Goal: Task Accomplishment & Management: Complete application form

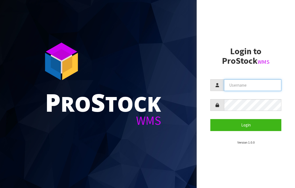
type input "JGBIMPORTS"
click at [249, 127] on button "Login" at bounding box center [245, 125] width 71 height 12
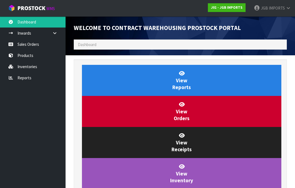
scroll to position [322, 221]
click at [29, 48] on link "Sales Orders" at bounding box center [33, 44] width 66 height 11
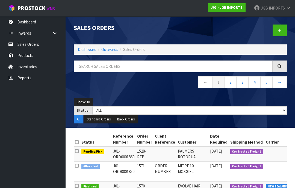
click at [279, 32] on icon at bounding box center [280, 30] width 4 height 4
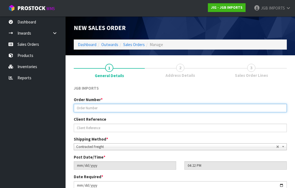
click at [93, 107] on input "text" at bounding box center [180, 108] width 213 height 8
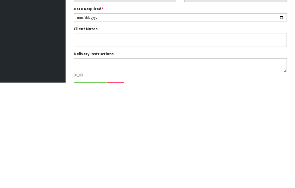
scroll to position [69, 0]
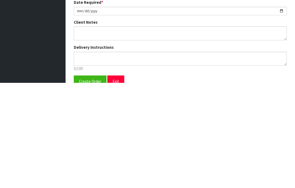
type input "1572"
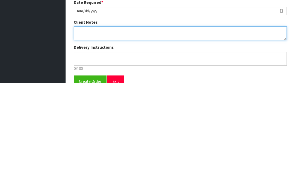
click at [82, 132] on textarea at bounding box center [180, 139] width 213 height 14
type textarea "FREIGHT FREE….109% DISCOUNT ON FREIGHT"
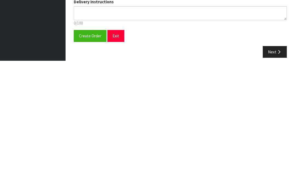
click at [87, 161] on span "Create Order" at bounding box center [90, 163] width 22 height 5
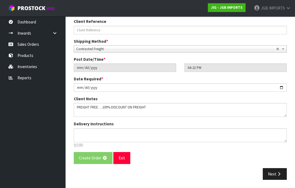
scroll to position [0, 0]
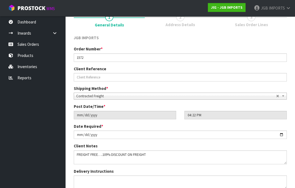
scroll to position [96, 0]
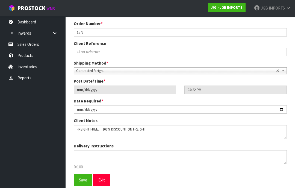
click at [83, 178] on span "Save" at bounding box center [83, 180] width 8 height 5
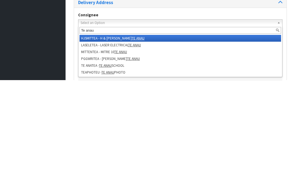
type input "Te anau p"
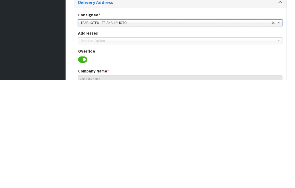
type input "TE ANAU PHOTO CENTRE"
type input "62 TOWN CENTRE"
type input "9600"
type input "TE ANAU"
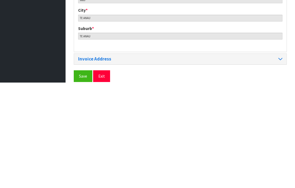
scroll to position [265, 0]
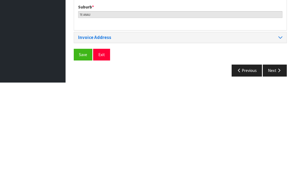
click at [83, 158] on span "Save" at bounding box center [83, 160] width 8 height 5
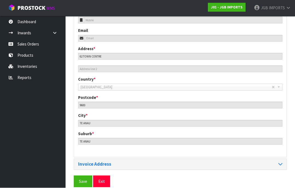
scroll to position [243, 0]
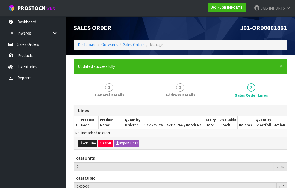
click at [88, 144] on button "Add Line" at bounding box center [87, 143] width 19 height 7
type input "0"
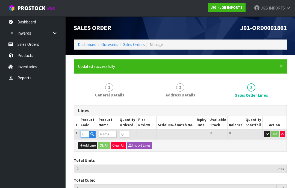
click at [85, 135] on input "text" at bounding box center [85, 134] width 8 height 7
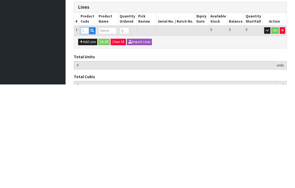
type input "N"
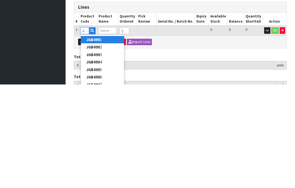
type input "JGB4903"
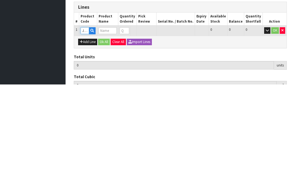
type input "0.000000"
type input "0.000"
type input "Welcome Pigs"
type input "0"
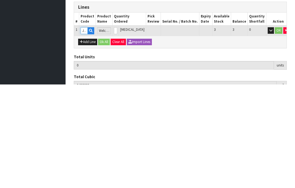
type input "JGB4903"
click at [117, 131] on input "0" at bounding box center [115, 134] width 3 height 7
type input "0"
type input "1"
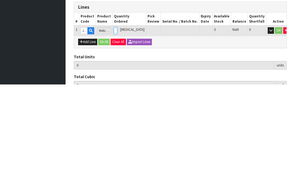
type input "0.0084"
type input "0.65"
type input "1"
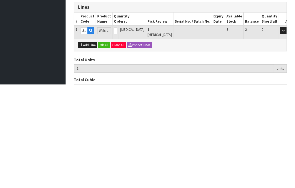
click at [287, 131] on button "OK" at bounding box center [291, 134] width 8 height 7
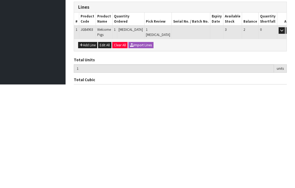
scroll to position [63, 0]
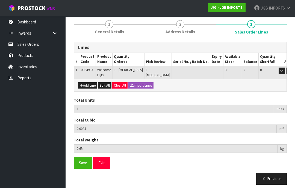
click at [89, 85] on button "Add Line" at bounding box center [87, 85] width 19 height 7
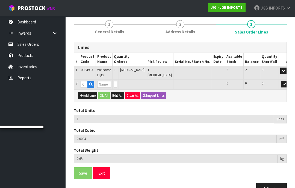
type input "0"
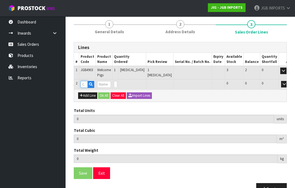
click at [85, 86] on input "text" at bounding box center [84, 84] width 7 height 7
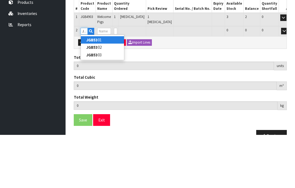
type input "JGB5301"
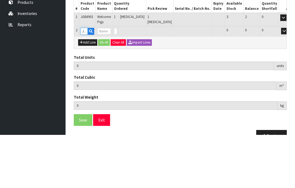
type input "1"
type input "0.0084"
type input "0.65"
type input "Wind Chime Tree of Life"
type input "0"
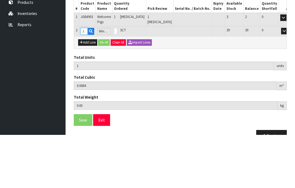
type input "JGB5301"
click at [117, 81] on input "0" at bounding box center [115, 84] width 3 height 7
type input "0"
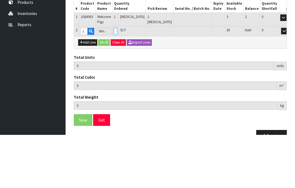
type input "3"
type input "0.009786"
type input "0.85"
type input "2"
click at [288, 81] on button "OK" at bounding box center [292, 84] width 8 height 7
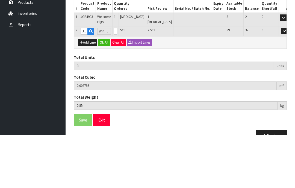
scroll to position [76, 0]
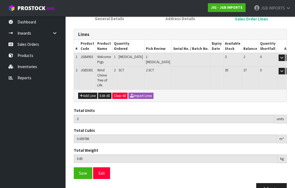
click at [87, 93] on button "Add Line" at bounding box center [87, 96] width 19 height 7
type input "0"
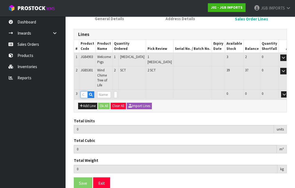
click at [85, 91] on input "text" at bounding box center [84, 94] width 7 height 7
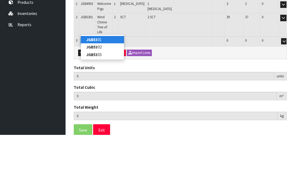
type input "JGB5302"
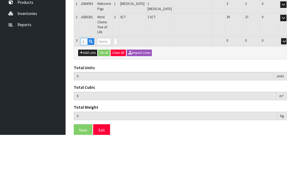
type input "3"
type input "0.009786"
type input "0.85"
type input "Wind Chime Butterfly"
type input "0"
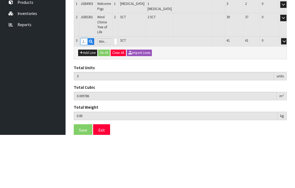
type input "JGB5302"
click at [117, 91] on input "0" at bounding box center [115, 94] width 3 height 7
type input "0"
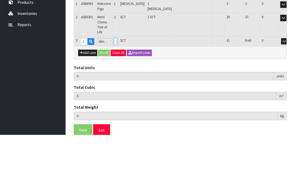
type input "5"
type input "0.011172"
type input "1.05"
type input "2"
click at [288, 91] on button "OK" at bounding box center [292, 94] width 8 height 7
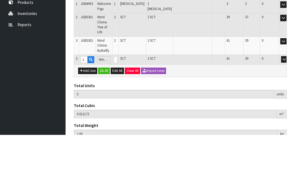
scroll to position [89, 0]
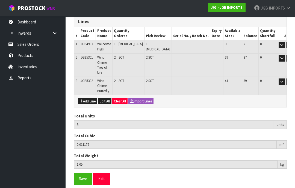
click at [90, 98] on button "Add Line" at bounding box center [87, 101] width 19 height 7
type input "0"
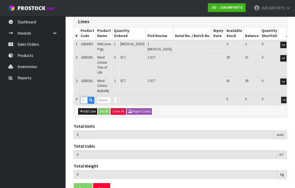
click at [85, 97] on input "text" at bounding box center [84, 100] width 7 height 7
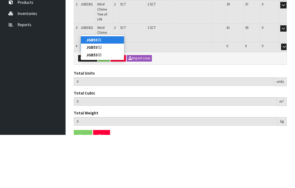
type input "JGB5303"
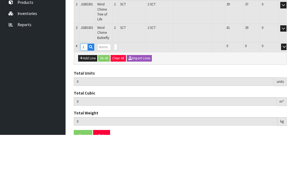
type input "5"
type input "0.011172"
type input "1.05"
type input "Wind Chime Owl"
type input "0"
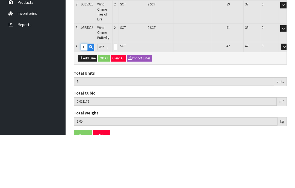
type input "JGB5303"
click at [117, 97] on input "0" at bounding box center [115, 100] width 3 height 7
type input "0"
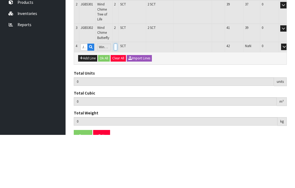
type input "7"
type input "0.012558"
type input "1.25"
type input "2"
click at [288, 97] on button "OK" at bounding box center [292, 100] width 8 height 7
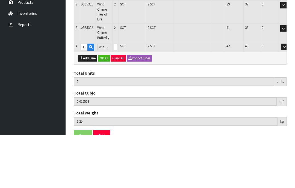
scroll to position [102, 0]
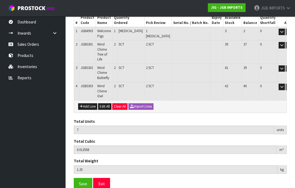
click at [89, 104] on button "Add Line" at bounding box center [87, 107] width 19 height 7
type input "0"
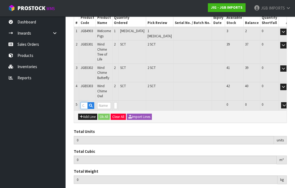
click at [86, 102] on input "text" at bounding box center [84, 105] width 7 height 7
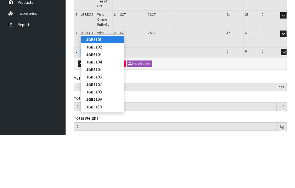
type input "JGB5107"
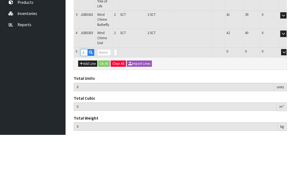
type input "7"
type input "0.012558"
type input "1.25"
type input "Clock Space Pic"
type input "0"
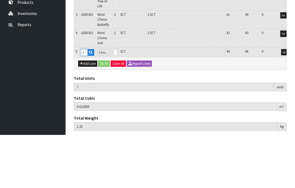
type input "JGB5107"
click at [117, 102] on input "0" at bounding box center [115, 105] width 3 height 7
type input "0"
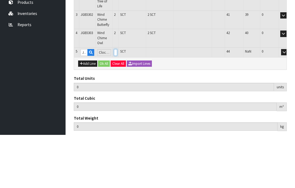
type input "9"
type input "0.021558"
type input "2.15"
type input "2"
click at [288, 102] on button "OK" at bounding box center [292, 105] width 8 height 7
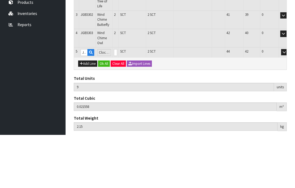
scroll to position [115, 0]
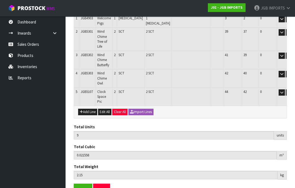
click at [87, 109] on button "Add Line" at bounding box center [87, 112] width 19 height 7
type input "0"
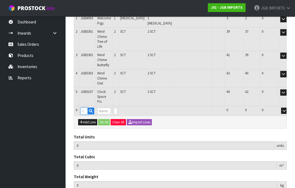
click at [87, 108] on input "text" at bounding box center [84, 111] width 7 height 7
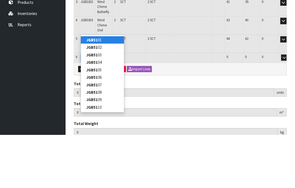
type input "JGB5108"
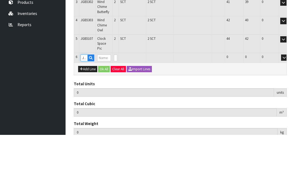
type input "9"
type input "0.021558"
type input "2.15"
type input "Clock w Coffee Pic"
type input "0"
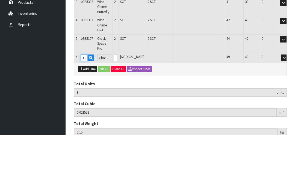
type input "JGB5108"
click at [117, 108] on input "0" at bounding box center [115, 111] width 3 height 7
type input "0"
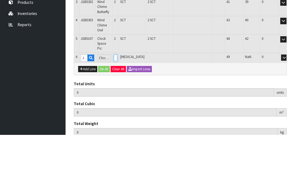
type input "10"
type input "0.026363"
type input "3.15"
type input "1"
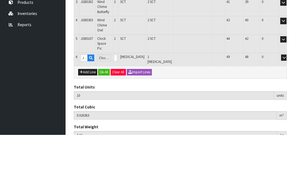
click at [288, 108] on button "OK" at bounding box center [292, 111] width 8 height 7
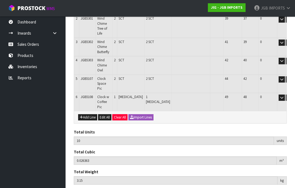
click at [85, 114] on button "Add Line" at bounding box center [87, 117] width 19 height 7
type input "0"
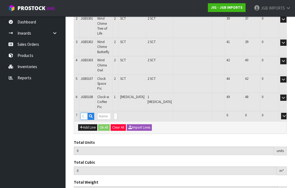
click at [85, 113] on input "text" at bounding box center [84, 116] width 7 height 7
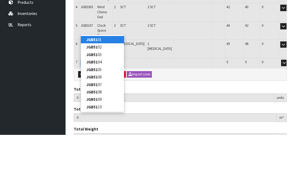
type input "JGB5109"
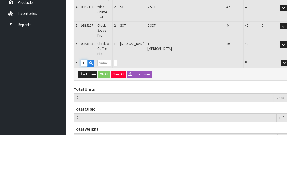
type input "10"
type input "0.026363"
type input "3.15"
type input "Clock w Bicycle Pic"
type input "0"
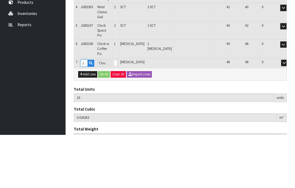
type input "JGB5109"
click at [117, 113] on input "0" at bounding box center [115, 116] width 3 height 7
type input "0"
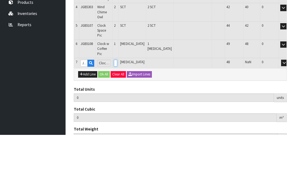
type input "12"
type input "0.035973"
type input "5.35"
type input "2"
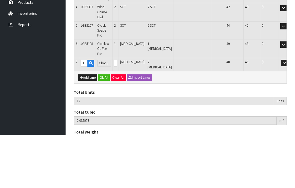
click at [288, 113] on button "OK" at bounding box center [292, 116] width 8 height 7
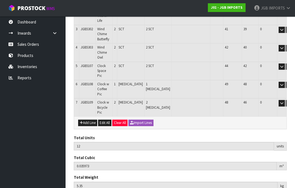
click at [88, 120] on button "Add Line" at bounding box center [87, 123] width 19 height 7
type input "0"
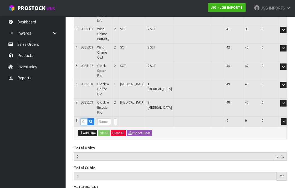
click at [85, 119] on input "text" at bounding box center [84, 122] width 7 height 7
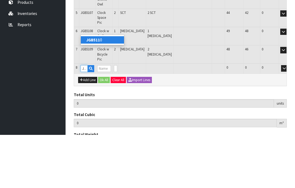
type input "JGB5110"
type input "12"
type input "0.035973"
type input "5.35"
type input "Clock w Coloured Boards Pic"
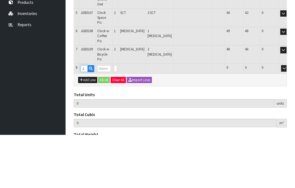
type input "0"
type input "JGB5110"
click at [117, 119] on input "0" at bounding box center [115, 122] width 3 height 7
type input "0"
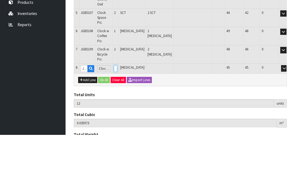
type input "0"
type input "14"
type input "0.045583"
type input "6.35"
type input "2"
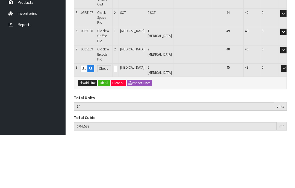
click at [288, 119] on button "OK" at bounding box center [292, 122] width 8 height 7
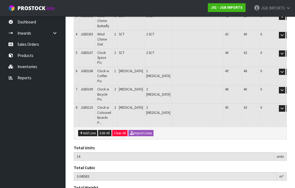
click at [86, 130] on button "Add Line" at bounding box center [87, 133] width 19 height 7
type input "0"
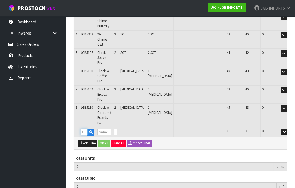
click at [85, 129] on input "text" at bounding box center [84, 132] width 7 height 7
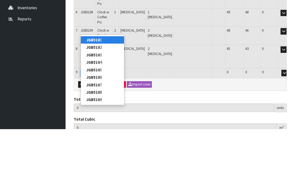
type input "JGB5101"
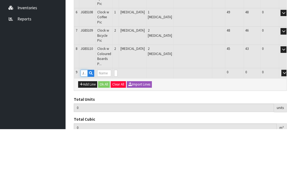
type input "14"
type input "0.045583"
type input "6.35"
type input "Clock w Rope M Black Face"
type input "0"
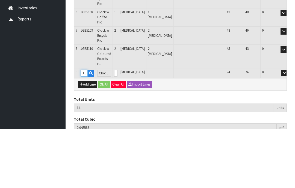
type input "JGB5101"
click at [117, 129] on input "0" at bounding box center [115, 132] width 3 height 7
type input "0"
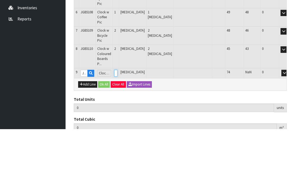
type input "16"
type input "0.052343"
type input "7.15"
type input "2"
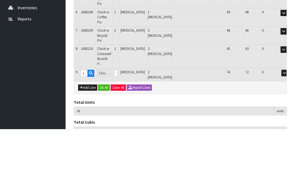
click at [288, 129] on button "OK" at bounding box center [292, 132] width 8 height 7
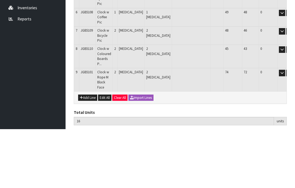
scroll to position [173, 0]
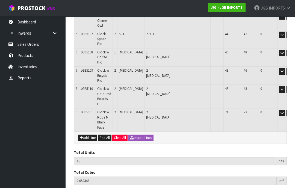
click at [87, 135] on button "Add Line" at bounding box center [87, 138] width 19 height 7
type input "0"
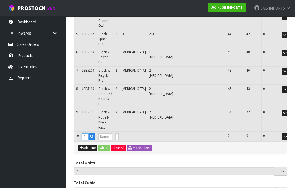
click at [86, 134] on input "text" at bounding box center [85, 137] width 7 height 7
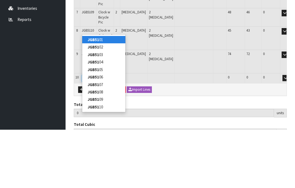
type input "JGB5102"
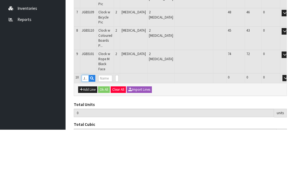
type input "16"
type input "0.052343"
type input "7.15"
type input "Clock w Rope M White Face"
type input "0"
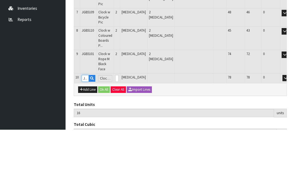
type input "JGB5102"
click at [119, 134] on input "0" at bounding box center [116, 137] width 3 height 7
type input "0"
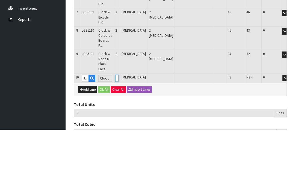
type input "17"
type input "0.055723"
type input "8.05"
type input "1"
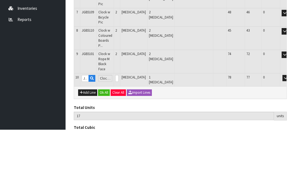
click at [289, 134] on button "OK" at bounding box center [293, 137] width 8 height 7
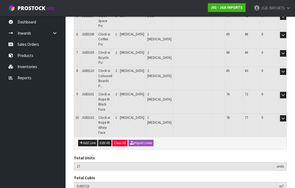
click at [88, 140] on button "Add Line" at bounding box center [87, 143] width 19 height 7
type input "0"
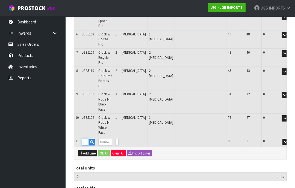
click at [85, 139] on input "text" at bounding box center [85, 142] width 7 height 7
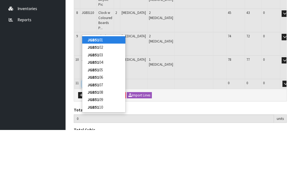
type input "JGB5106"
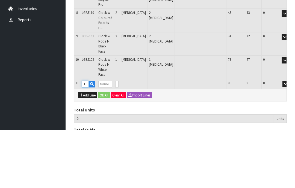
type input "17"
type input "0.055723"
type input "8.05"
type input "Clock w Rope L 4 Large Digits"
type input "0"
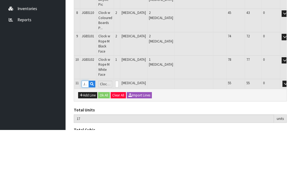
type input "JGB5106"
click at [119, 139] on input "0" at bounding box center [116, 142] width 3 height 7
type input "0"
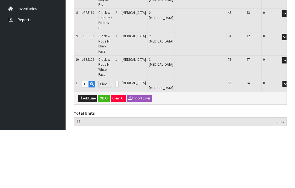
click at [289, 139] on button "OK" at bounding box center [293, 142] width 8 height 7
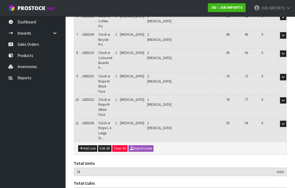
click at [87, 146] on button "Add Line" at bounding box center [87, 149] width 19 height 7
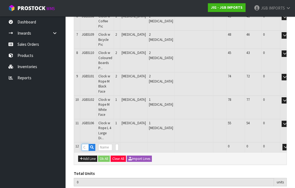
click at [87, 144] on input "text" at bounding box center [85, 147] width 7 height 7
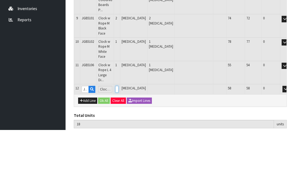
click at [119, 144] on input "0" at bounding box center [116, 147] width 3 height 7
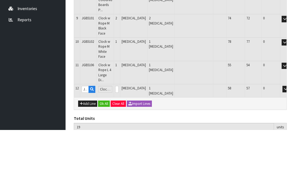
click at [289, 144] on button "OK" at bounding box center [293, 147] width 8 height 7
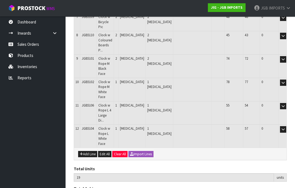
click at [88, 151] on button "Add Line" at bounding box center [87, 154] width 19 height 7
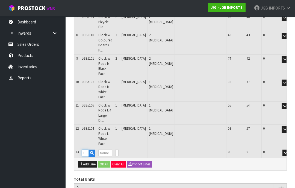
click at [84, 150] on input "text" at bounding box center [85, 153] width 7 height 7
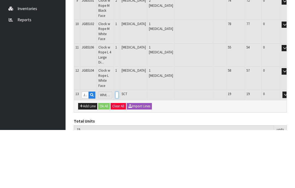
click at [119, 150] on input "0" at bounding box center [116, 153] width 3 height 7
click at [289, 150] on button "OK" at bounding box center [293, 153] width 8 height 7
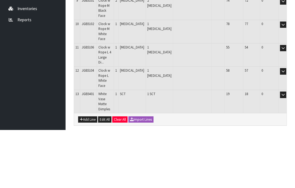
scroll to position [245, 0]
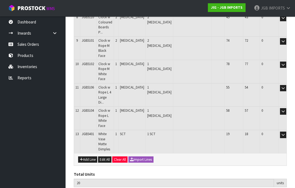
click at [84, 157] on button "Add Line" at bounding box center [87, 160] width 19 height 7
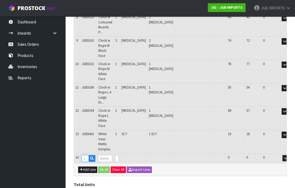
click at [84, 155] on input "text" at bounding box center [85, 158] width 7 height 7
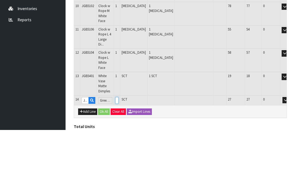
click at [119, 155] on input "0" at bounding box center [116, 158] width 3 height 7
click at [289, 155] on button "OK" at bounding box center [293, 158] width 8 height 7
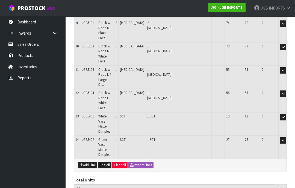
click at [86, 162] on button "Add Line" at bounding box center [87, 165] width 19 height 7
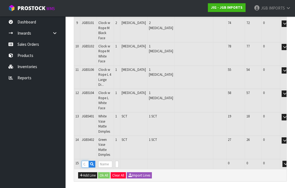
click at [86, 161] on input "text" at bounding box center [85, 164] width 7 height 7
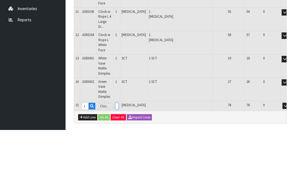
click at [119, 161] on input "0" at bounding box center [116, 164] width 3 height 7
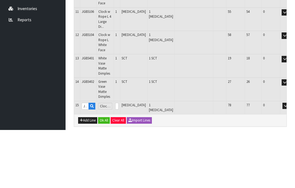
click at [282, 161] on button "button" at bounding box center [285, 164] width 6 height 7
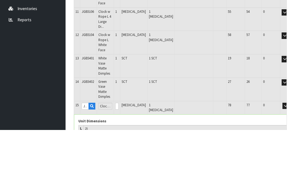
scroll to position [281, 0]
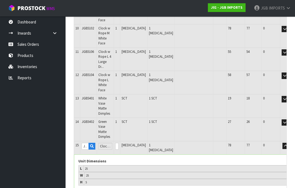
click at [280, 141] on td "OK" at bounding box center [292, 147] width 25 height 13
click at [289, 143] on button "OK" at bounding box center [293, 146] width 8 height 7
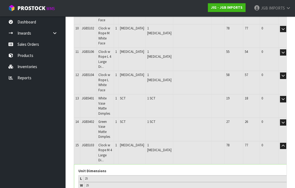
click at [282, 144] on icon "button" at bounding box center [283, 146] width 3 height 4
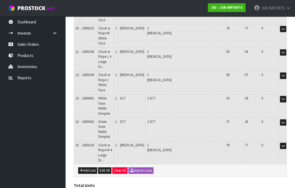
click at [295, 144] on icon "button" at bounding box center [299, 146] width 2 height 4
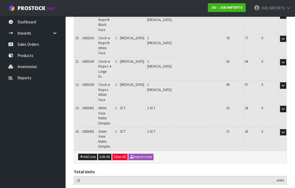
click at [90, 154] on button "Add Line" at bounding box center [87, 157] width 19 height 7
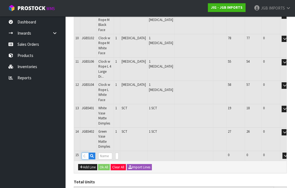
click at [86, 153] on input "text" at bounding box center [85, 156] width 7 height 7
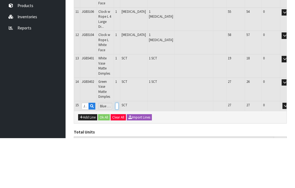
click at [119, 153] on input "0" at bounding box center [116, 156] width 3 height 7
click at [289, 153] on button "OK" at bounding box center [293, 156] width 8 height 7
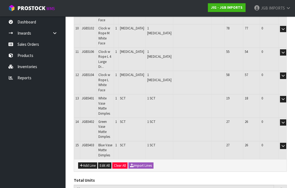
click at [87, 163] on button "Add Line" at bounding box center [87, 166] width 19 height 7
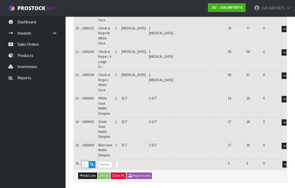
click at [86, 161] on input "text" at bounding box center [85, 164] width 7 height 7
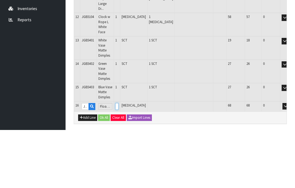
click at [119, 161] on input "0" at bounding box center [116, 164] width 3 height 7
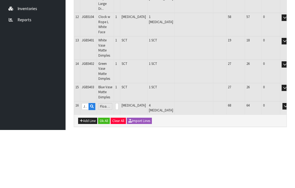
click at [289, 161] on button "OK" at bounding box center [293, 164] width 8 height 7
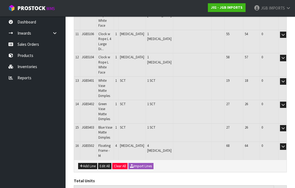
click at [87, 163] on button "Add Line" at bounding box center [87, 166] width 19 height 7
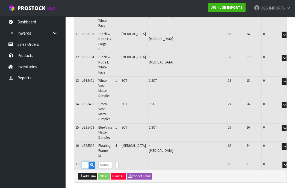
click at [85, 162] on input "text" at bounding box center [85, 165] width 7 height 7
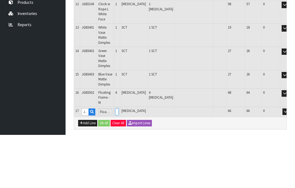
click at [119, 162] on input "0" at bounding box center [116, 165] width 3 height 7
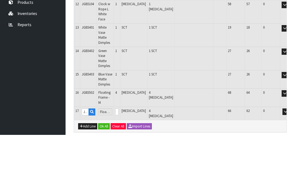
click at [289, 162] on button "OK" at bounding box center [293, 165] width 8 height 7
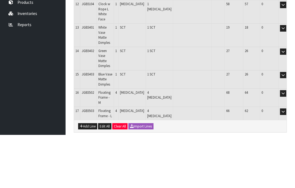
scroll to position [312, 0]
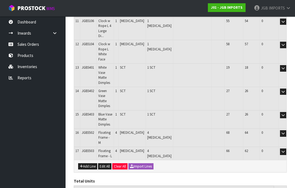
click at [91, 164] on button "Add Line" at bounding box center [87, 167] width 19 height 7
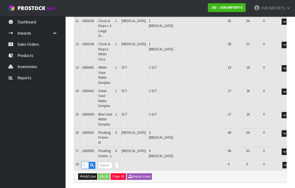
click at [86, 162] on input "text" at bounding box center [85, 165] width 7 height 7
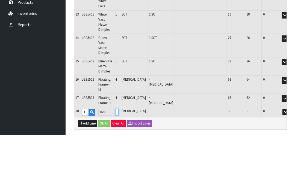
click at [119, 162] on input "0" at bounding box center [116, 165] width 3 height 7
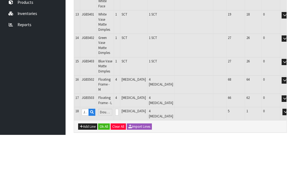
click at [289, 162] on button "OK" at bounding box center [293, 165] width 8 height 7
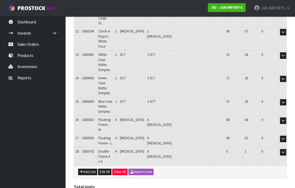
click at [89, 169] on button "Add Line" at bounding box center [87, 172] width 19 height 7
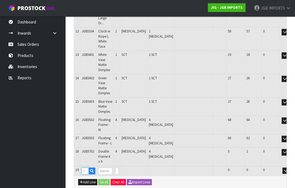
click at [86, 168] on input "text" at bounding box center [85, 171] width 7 height 7
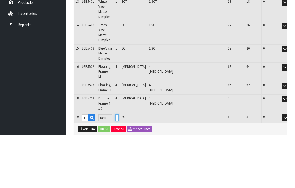
click at [119, 168] on input "0" at bounding box center [116, 171] width 3 height 7
click at [289, 168] on button "OK" at bounding box center [293, 171] width 8 height 7
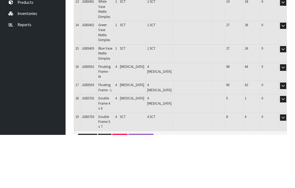
scroll to position [338, 0]
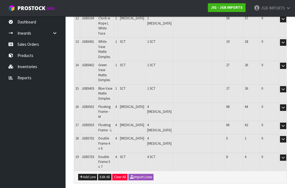
click at [90, 174] on button "Add Line" at bounding box center [87, 177] width 19 height 7
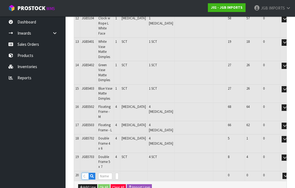
click at [87, 173] on input "text" at bounding box center [85, 176] width 7 height 7
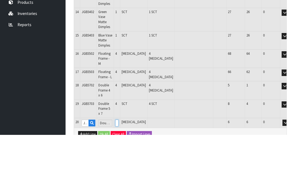
click at [119, 173] on input "0" at bounding box center [116, 176] width 3 height 7
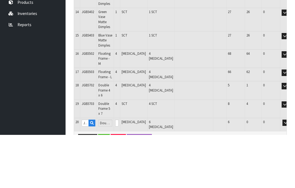
click at [282, 173] on button "button" at bounding box center [285, 176] width 6 height 7
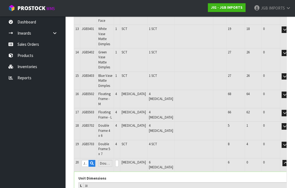
click at [289, 160] on button "OK" at bounding box center [293, 163] width 8 height 7
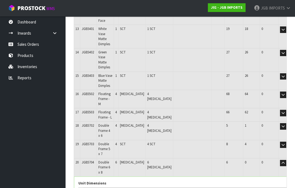
click at [280, 160] on button "button" at bounding box center [283, 163] width 6 height 7
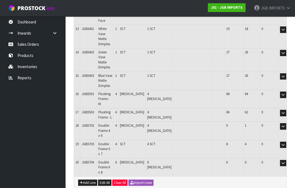
click at [89, 180] on button "Add Line" at bounding box center [87, 183] width 19 height 7
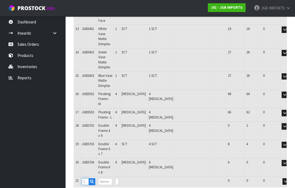
click at [86, 179] on input "text" at bounding box center [85, 182] width 7 height 7
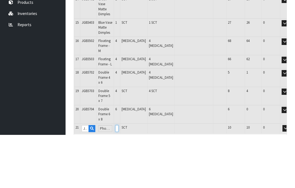
click at [119, 179] on input "0" at bounding box center [116, 182] width 3 height 7
click at [282, 179] on button "button" at bounding box center [285, 182] width 6 height 7
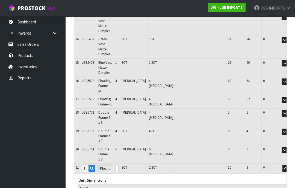
click at [289, 165] on button "OK" at bounding box center [293, 168] width 8 height 7
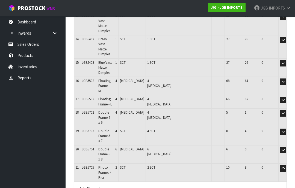
click at [280, 165] on button "button" at bounding box center [283, 168] width 6 height 7
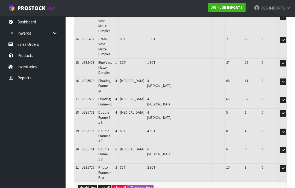
click at [88, 185] on button "Add Line" at bounding box center [87, 188] width 19 height 7
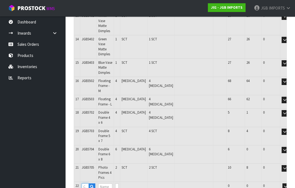
click at [85, 184] on input "text" at bounding box center [85, 187] width 7 height 7
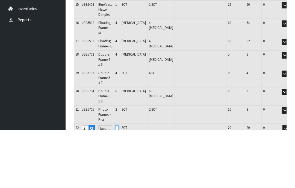
click at [119, 184] on input "0" at bounding box center [116, 187] width 3 height 7
click at [289, 184] on button "OK" at bounding box center [293, 187] width 8 height 7
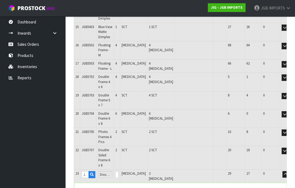
click at [289, 172] on button "OK" at bounding box center [293, 175] width 8 height 7
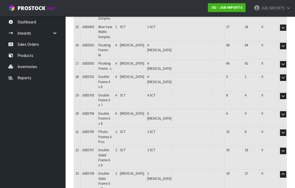
click at [280, 172] on button "button" at bounding box center [283, 175] width 6 height 7
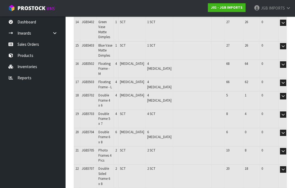
scroll to position [380, 0]
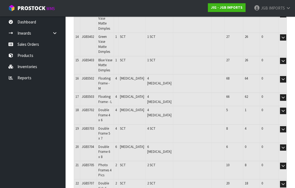
scroll to position [382, 0]
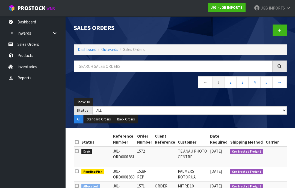
click at [275, 9] on span "IMPORTS" at bounding box center [277, 7] width 16 height 5
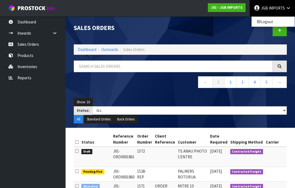
click at [268, 24] on link "Logout" at bounding box center [273, 21] width 43 height 7
